Goal: Task Accomplishment & Management: Manage account settings

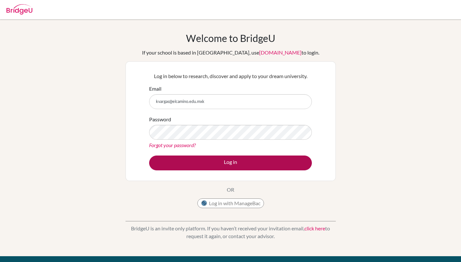
type input "kvargas@elcamino.edu.mxk"
click at [292, 161] on button "Log in" at bounding box center [230, 163] width 163 height 15
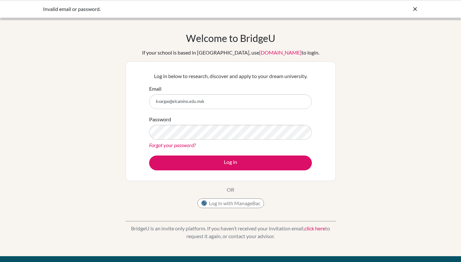
click at [218, 101] on input "kvargas@elcamino.edu.mxk" at bounding box center [230, 101] width 163 height 15
type input "[EMAIL_ADDRESS][DOMAIN_NAME]"
click at [164, 124] on div "Password Forgot your password?" at bounding box center [230, 133] width 163 height 34
click at [149, 156] on button "Log in" at bounding box center [230, 163] width 163 height 15
click at [178, 142] on div "Forgot your password?" at bounding box center [230, 146] width 163 height 8
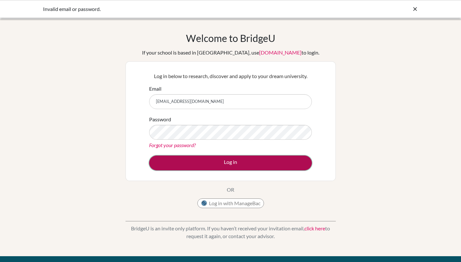
click at [197, 165] on button "Log in" at bounding box center [230, 163] width 163 height 15
